Goal: Task Accomplishment & Management: Manage account settings

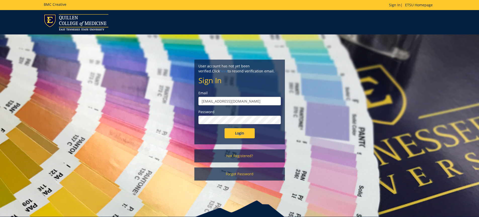
drag, startPoint x: 0, startPoint y: 0, endPoint x: 237, endPoint y: 115, distance: 263.6
click at [237, 115] on div "Password" at bounding box center [239, 116] width 82 height 15
click at [224, 128] on input "Login" at bounding box center [239, 133] width 30 height 10
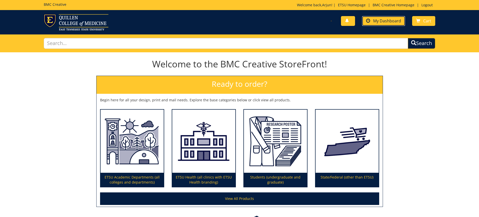
click at [390, 21] on span "My Dashboard" at bounding box center [387, 21] width 28 height 6
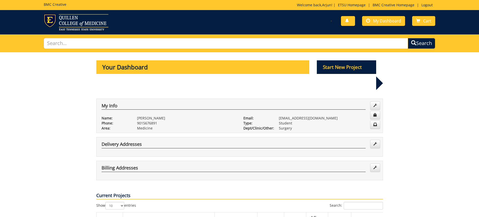
scroll to position [91, 0]
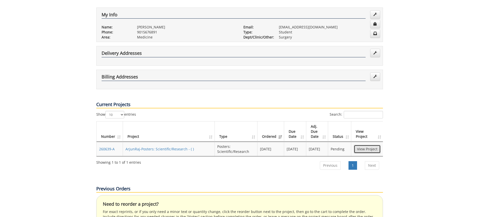
click at [362, 145] on link "View Project" at bounding box center [366, 149] width 27 height 9
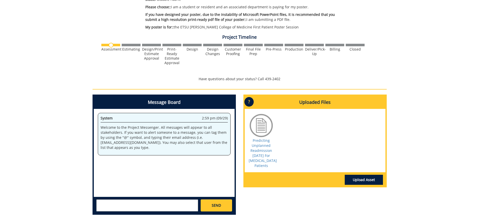
scroll to position [193, 0]
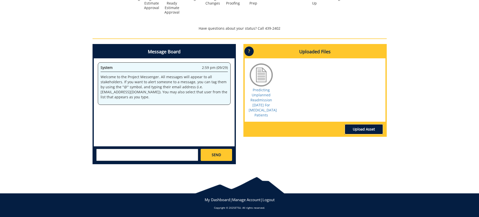
click at [360, 133] on link "Upload Asset" at bounding box center [363, 129] width 38 height 10
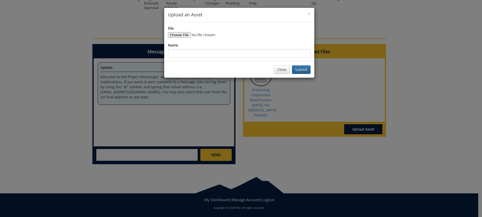
click at [182, 38] on div "File Name" at bounding box center [239, 42] width 143 height 32
click at [184, 36] on input "File" at bounding box center [202, 35] width 68 height 6
click at [185, 37] on input "File" at bounding box center [202, 35] width 68 height 6
type input "C:\fakepath\Poster_ArjunRaj.pdf"
click at [188, 54] on input "Name" at bounding box center [239, 53] width 143 height 9
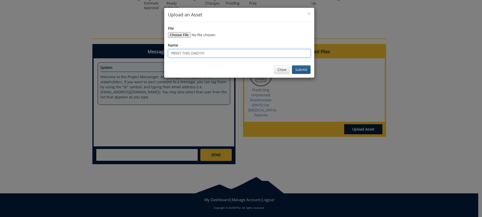
type input "PRINT THIS ONE!!!!!!"
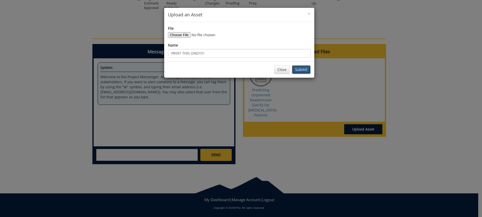
click at [306, 71] on button "Submit" at bounding box center [301, 69] width 19 height 9
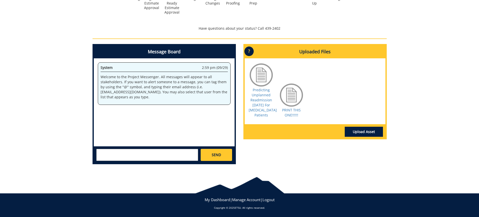
click at [248, 52] on p "?" at bounding box center [248, 51] width 9 height 10
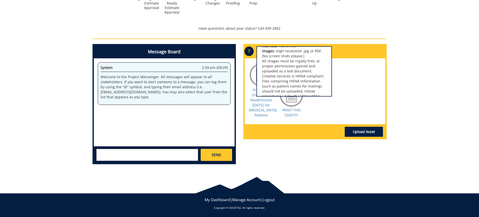
scroll to position [0, 0]
click at [358, 97] on div "Predicting Unplanned Readmission Within 30 Days For Traumatic Brain Injury Pati…" at bounding box center [314, 91] width 141 height 66
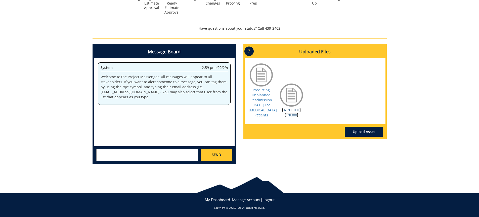
click at [291, 113] on link "PRINT THIS ONE!!!!!!" at bounding box center [291, 113] width 19 height 10
click at [265, 117] on link "Predicting Unplanned Readmission Within 30 Days For Traumatic Brain Injury Pati…" at bounding box center [262, 102] width 28 height 30
click at [288, 116] on link "PRINT THIS ONE!!!!!!" at bounding box center [291, 113] width 19 height 10
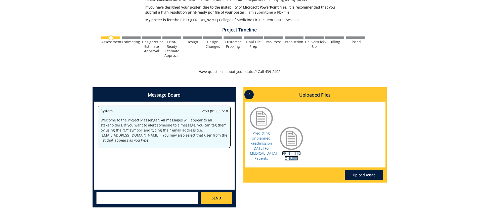
scroll to position [150, 0]
click at [144, 194] on textarea at bounding box center [147, 198] width 102 height 12
type textarea "Hello,"
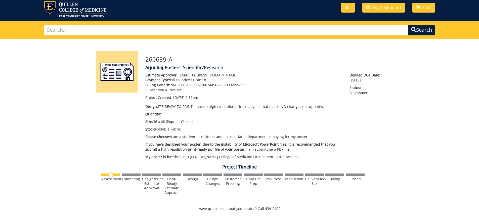
scroll to position [0, 0]
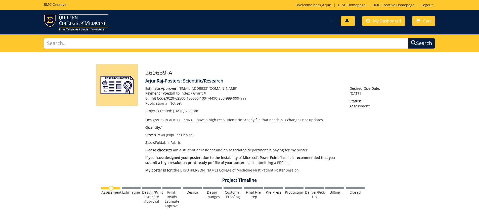
click at [348, 21] on span at bounding box center [347, 21] width 4 height 4
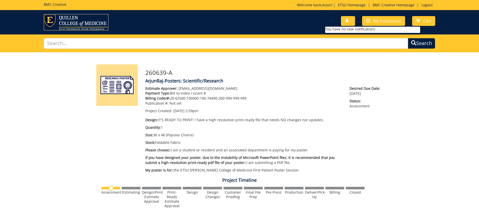
click at [73, 22] on img at bounding box center [76, 22] width 65 height 16
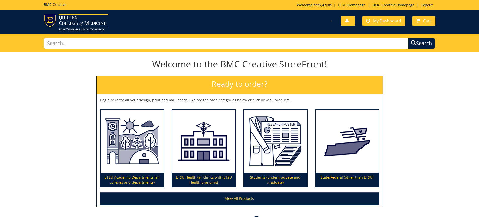
scroll to position [39, 0]
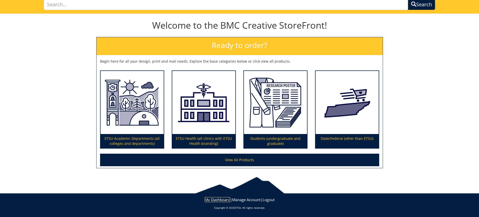
click at [216, 201] on link "My Dashboard" at bounding box center [217, 199] width 25 height 5
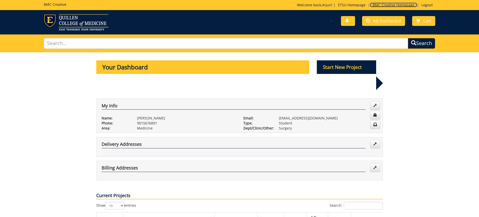
click at [388, 4] on link "BMC Creative Homepage" at bounding box center [393, 5] width 47 height 5
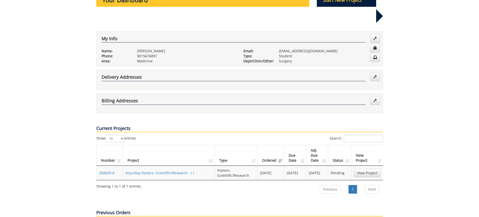
scroll to position [103, 0]
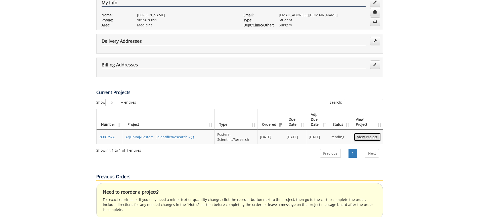
click at [363, 133] on link "View Project" at bounding box center [366, 137] width 27 height 9
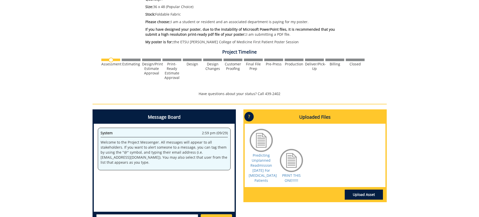
scroll to position [169, 0]
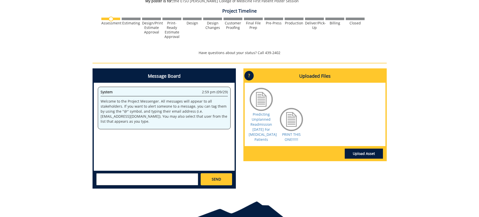
click at [264, 95] on div at bounding box center [260, 99] width 25 height 25
click at [289, 140] on link "PRINT THIS ONE!!!!!!" at bounding box center [291, 137] width 19 height 10
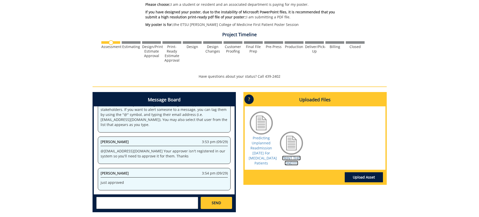
scroll to position [141, 0]
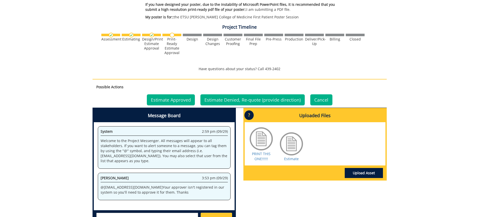
scroll to position [165, 0]
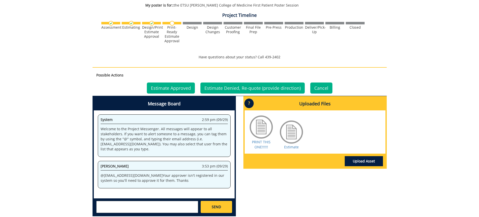
click at [139, 202] on textarea at bounding box center [147, 207] width 102 height 12
click at [164, 92] on link "Estimate Approved" at bounding box center [171, 87] width 48 height 11
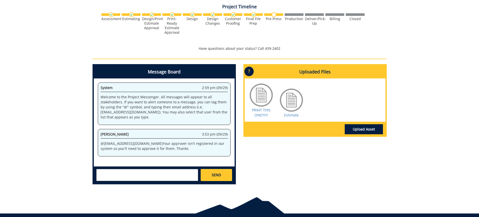
scroll to position [175, 0]
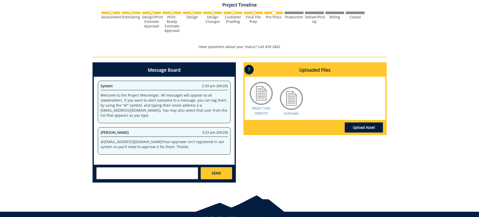
click at [155, 174] on textarea at bounding box center [147, 173] width 102 height 12
type textarea "appr"
type textarea "just approved"
click at [221, 179] on link "SEND" at bounding box center [215, 173] width 31 height 12
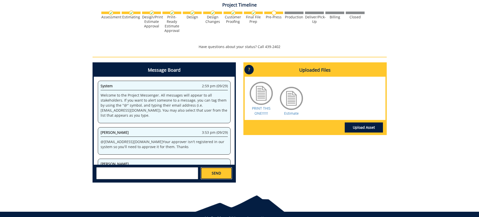
scroll to position [20, 0]
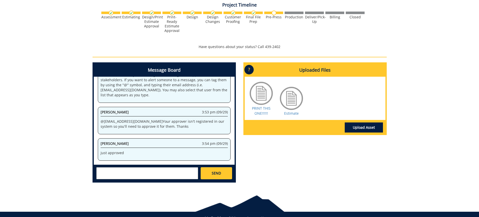
click at [472, 64] on div "260639-A ArjunRaj-Posters: Scientific/Research Estimate Approver: loumster@gmai…" at bounding box center [239, 32] width 479 height 310
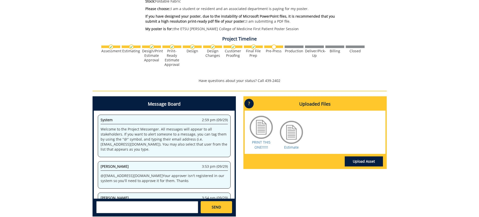
scroll to position [20, 0]
